Goal: Task Accomplishment & Management: Manage account settings

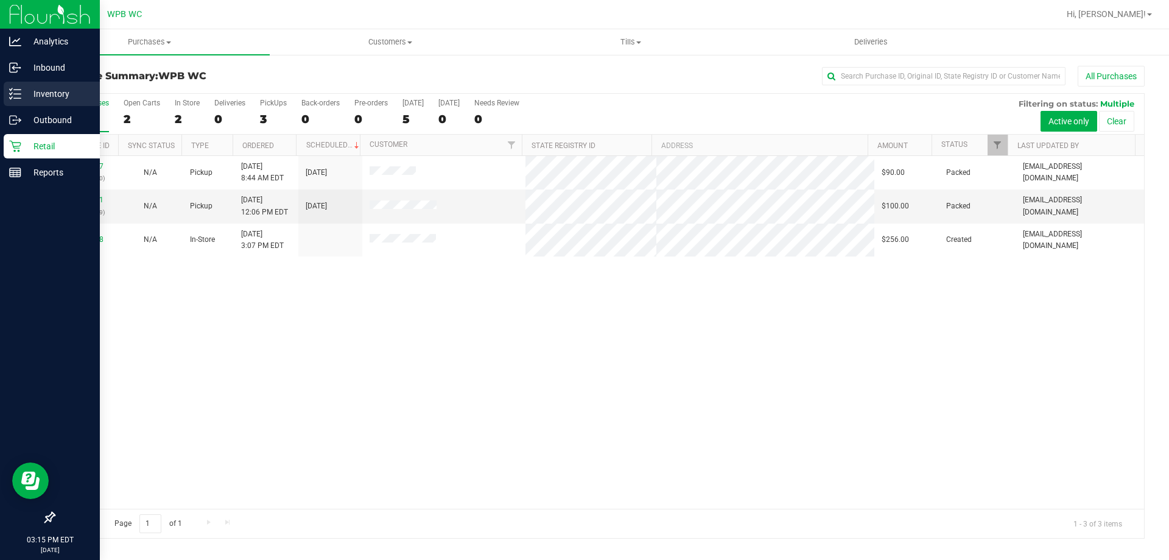
click at [37, 94] on p "Inventory" at bounding box center [57, 93] width 73 height 15
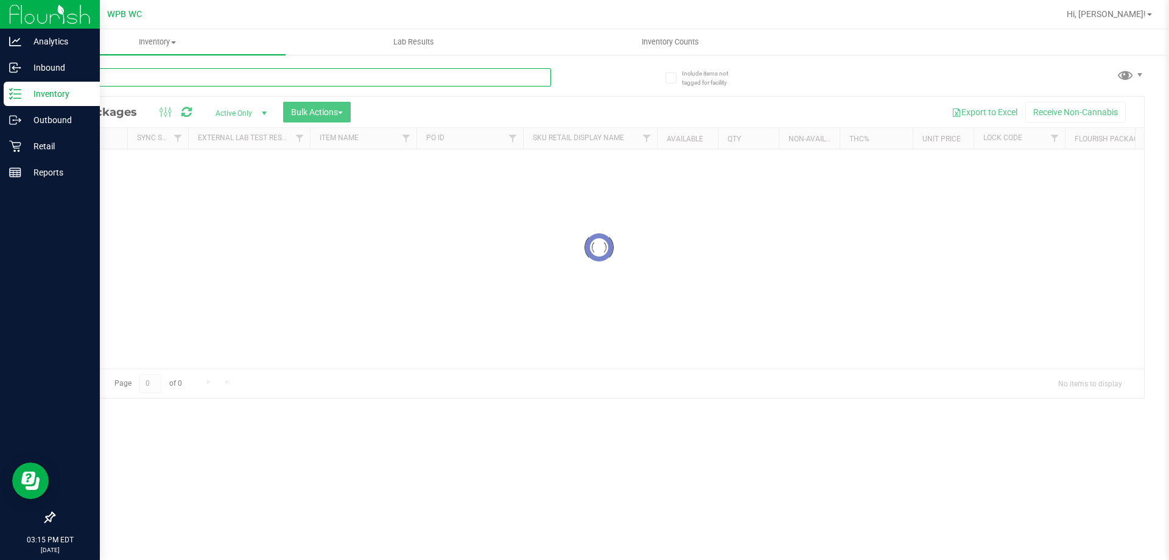
click at [352, 80] on div "Inventory All packages All inventory Waste log Create inventory Lab Results Inv…" at bounding box center [599, 294] width 1140 height 530
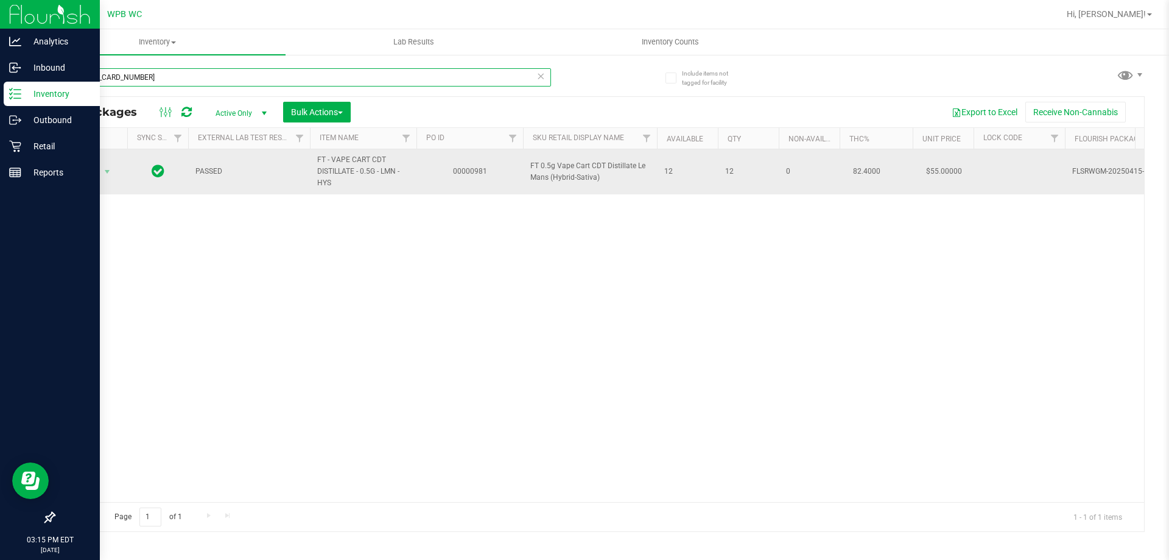
type input "[CREDIT_CARD_NUMBER]"
click at [101, 167] on span "select" at bounding box center [107, 171] width 15 height 17
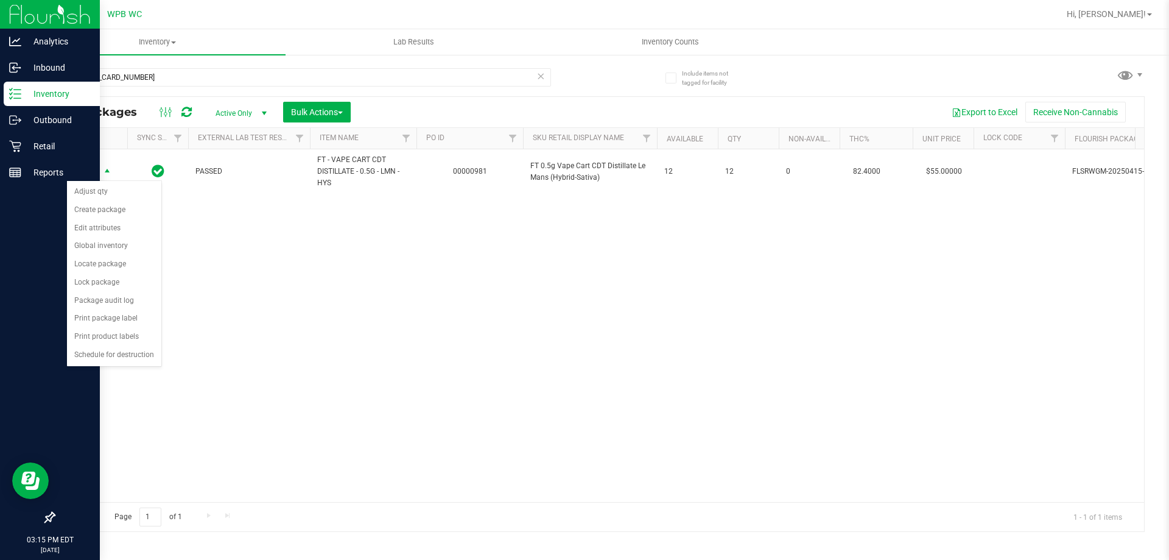
click at [312, 259] on div "Action Action Adjust qty Create package Edit attributes Global inventory Locate…" at bounding box center [599, 325] width 1090 height 353
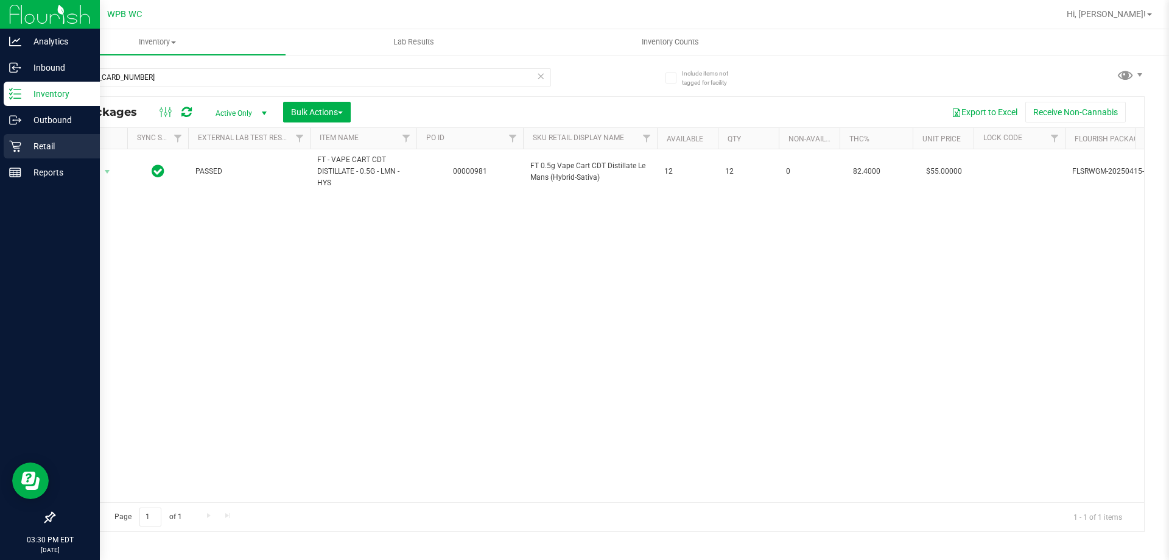
click at [32, 159] on link "Retail" at bounding box center [50, 147] width 100 height 26
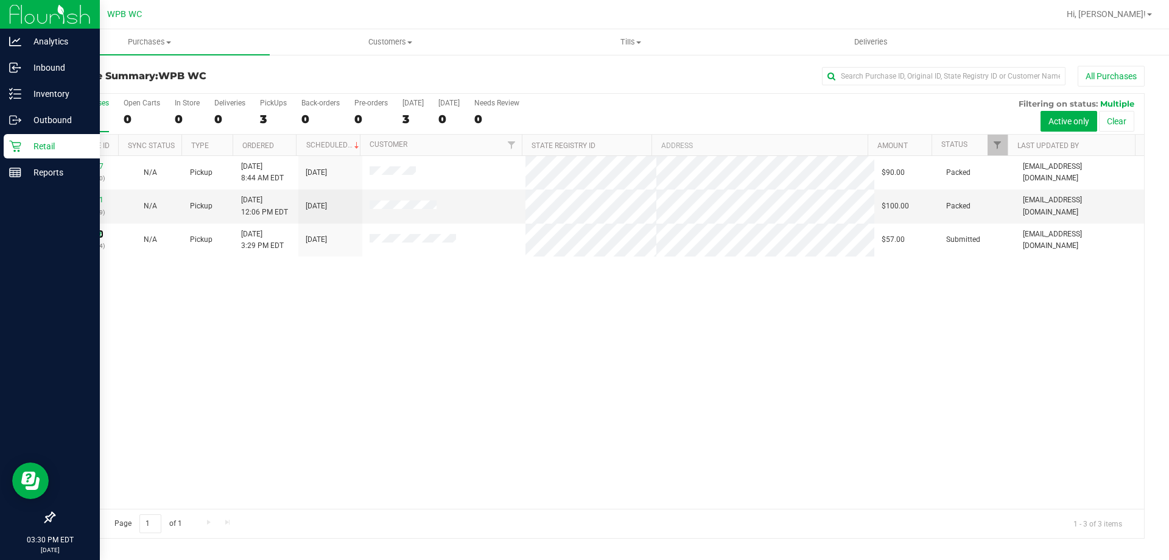
click at [90, 237] on link "11981106" at bounding box center [86, 234] width 34 height 9
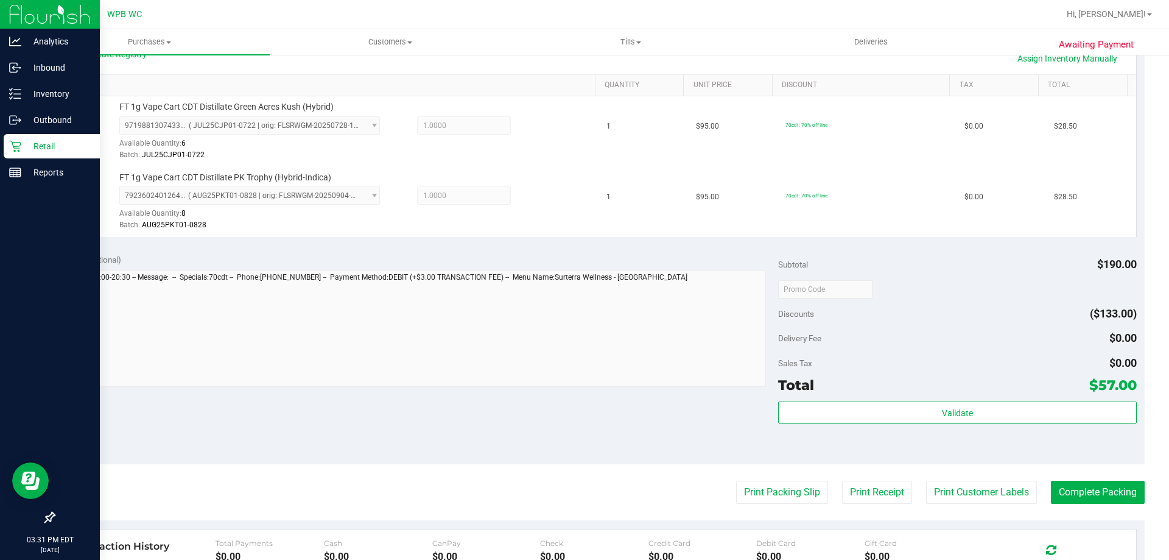
scroll to position [304, 0]
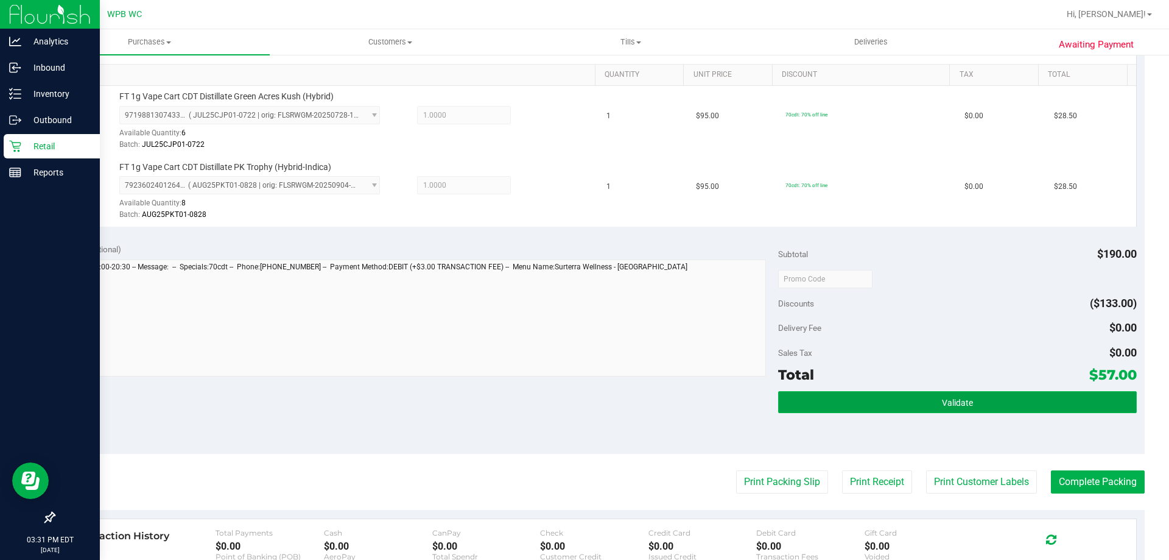
click at [929, 407] on button "Validate" at bounding box center [957, 402] width 358 height 22
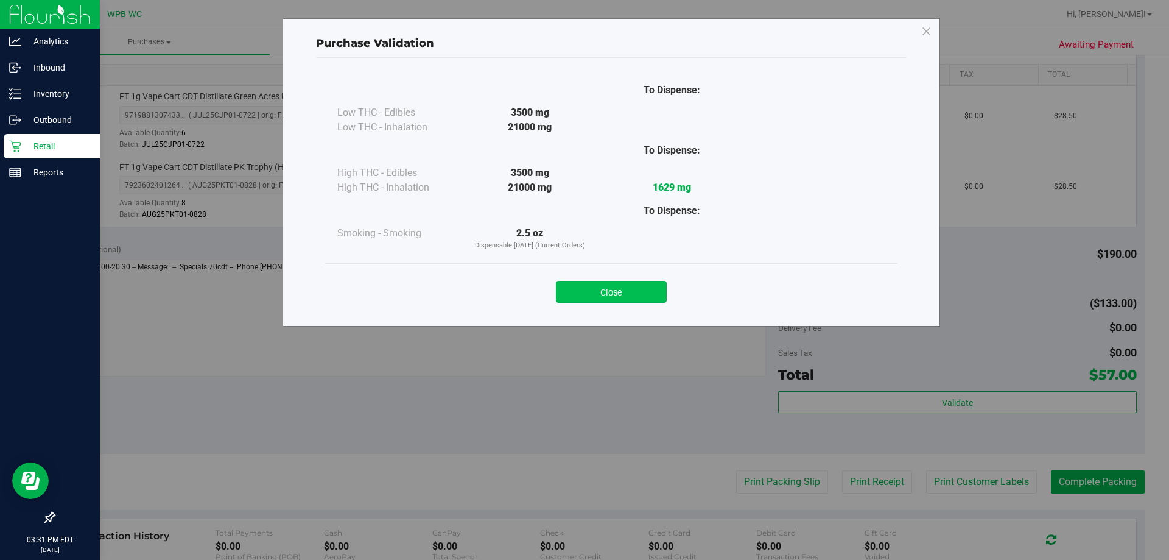
click at [645, 292] on button "Close" at bounding box center [611, 292] width 111 height 22
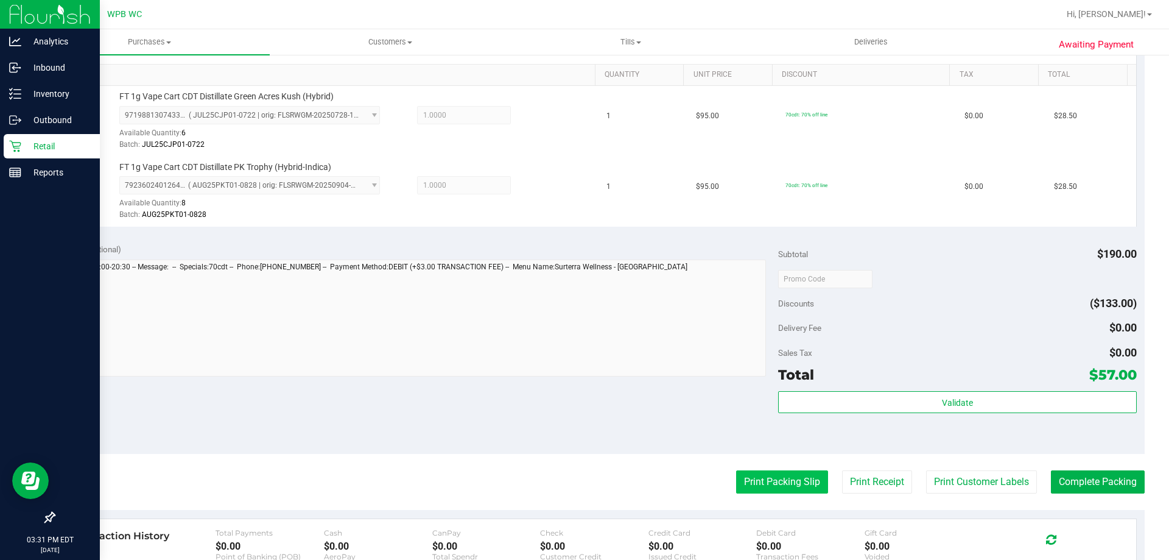
click at [774, 477] on button "Print Packing Slip" at bounding box center [782, 481] width 92 height 23
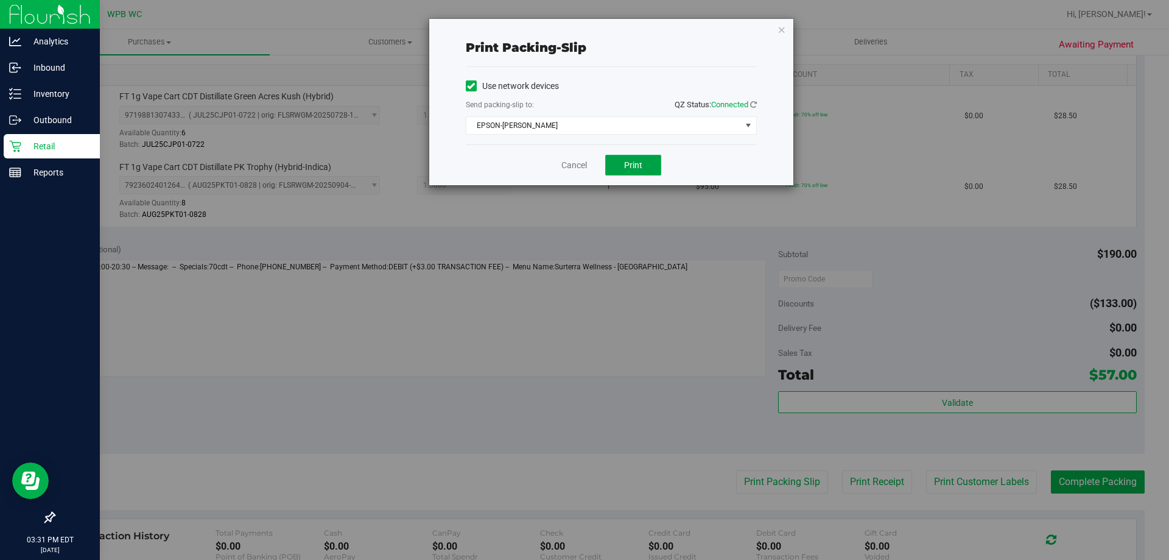
click at [639, 170] on button "Print" at bounding box center [633, 165] width 56 height 21
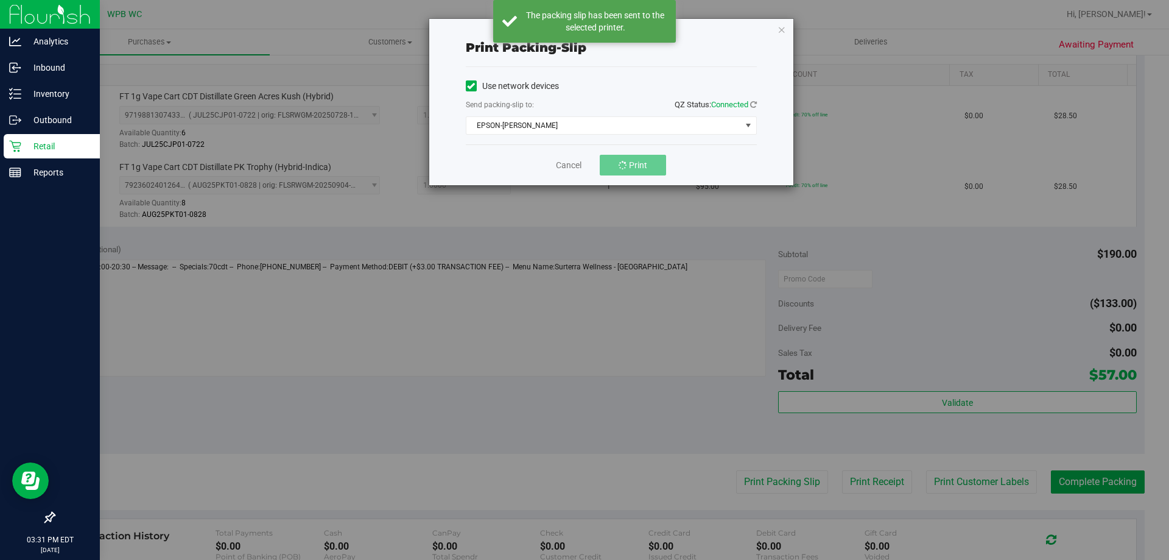
click at [789, 29] on div "Print packing-slip Use network devices Send packing-slip to: QZ Status: Connect…" at bounding box center [611, 102] width 364 height 166
click at [784, 30] on icon "button" at bounding box center [782, 29] width 9 height 15
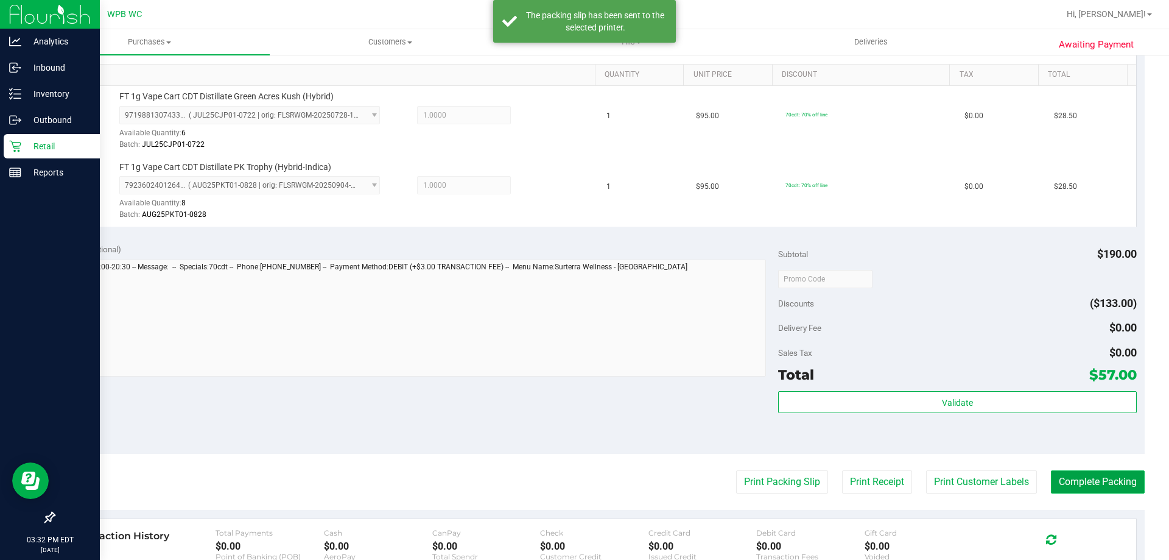
click at [1095, 487] on button "Complete Packing" at bounding box center [1098, 481] width 94 height 23
